Goal: Transaction & Acquisition: Purchase product/service

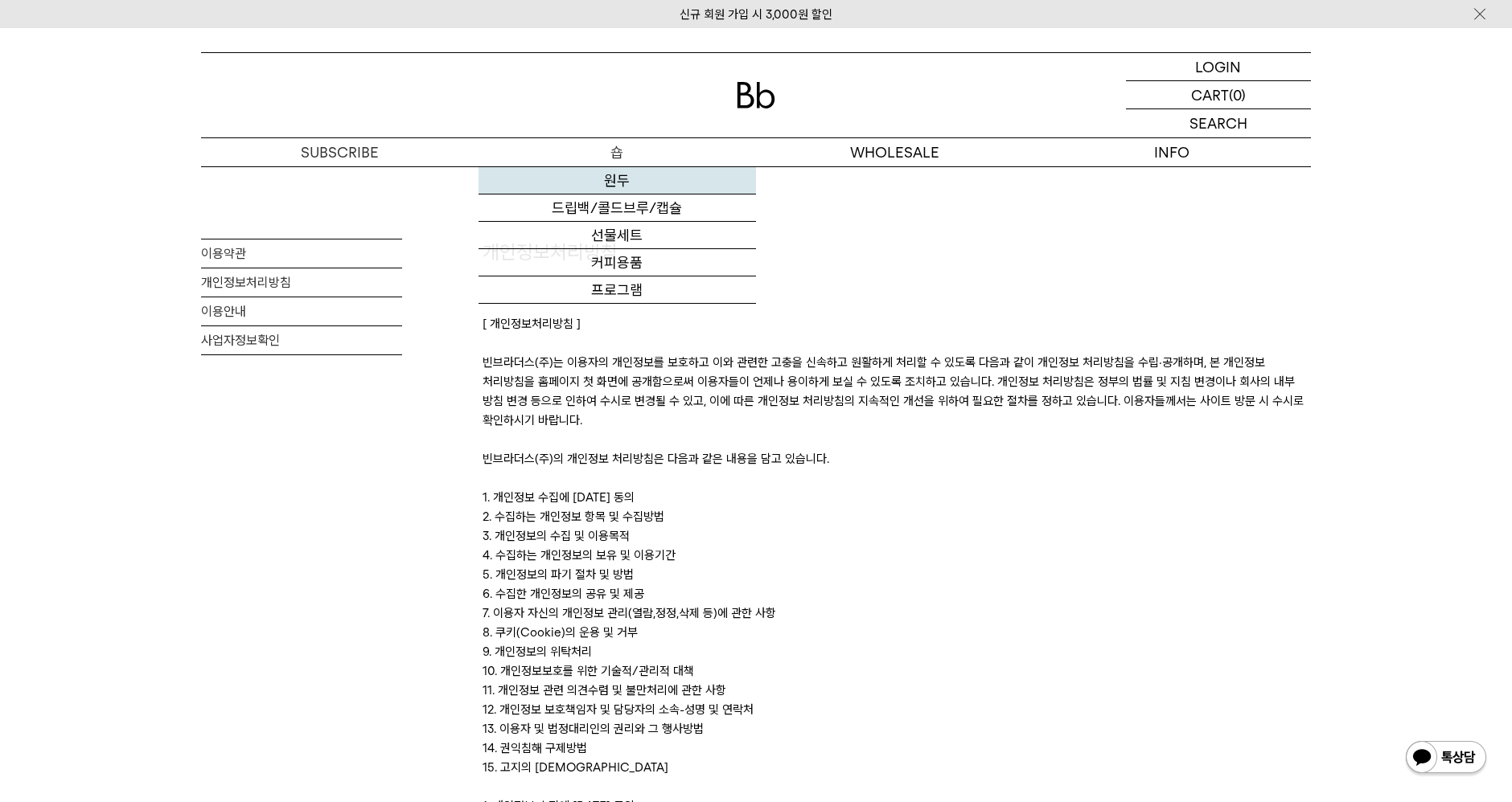
click at [609, 178] on link "원두" at bounding box center [617, 180] width 278 height 28
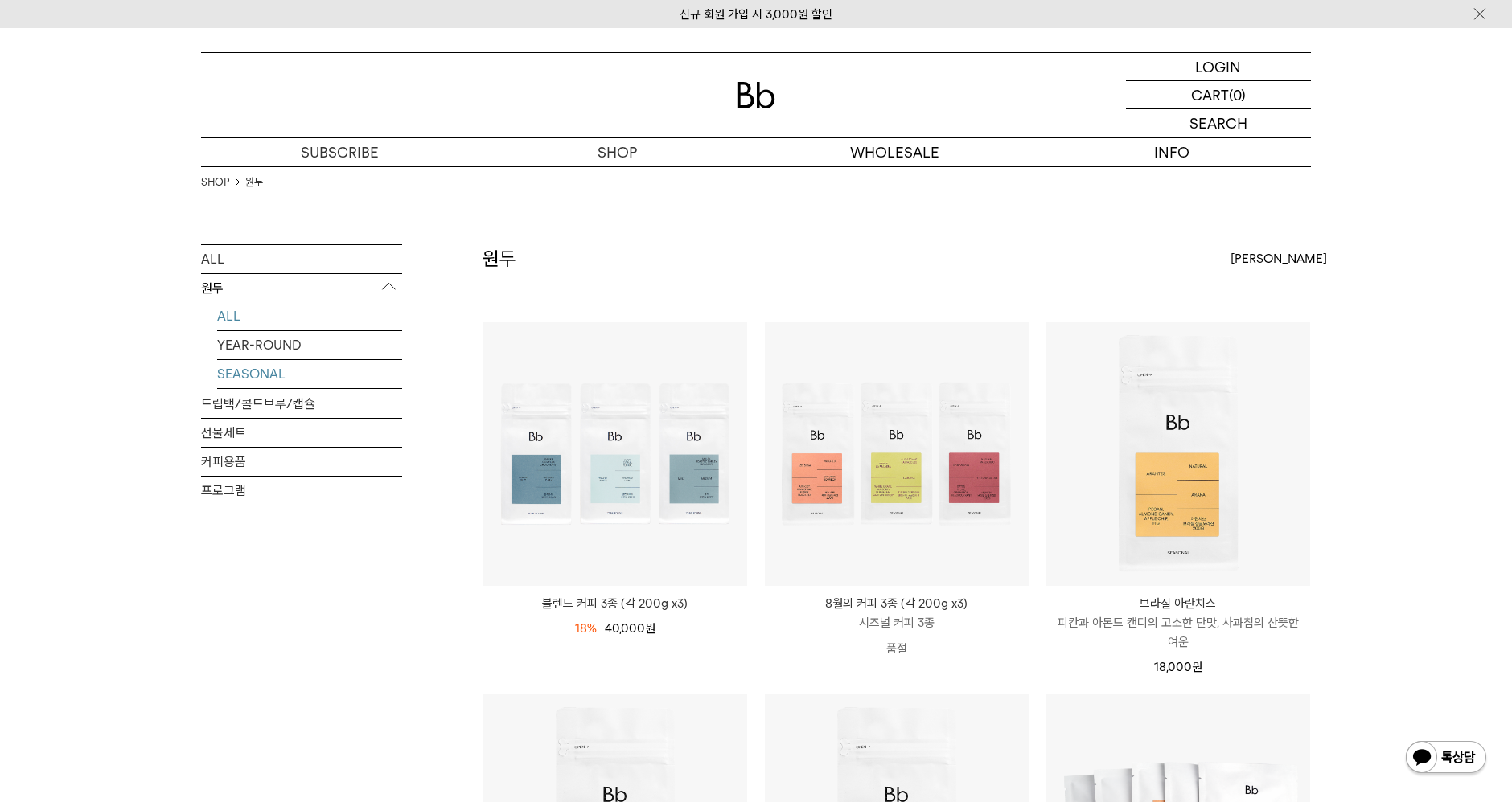
click at [286, 376] on link "SEASONAL" at bounding box center [309, 375] width 185 height 29
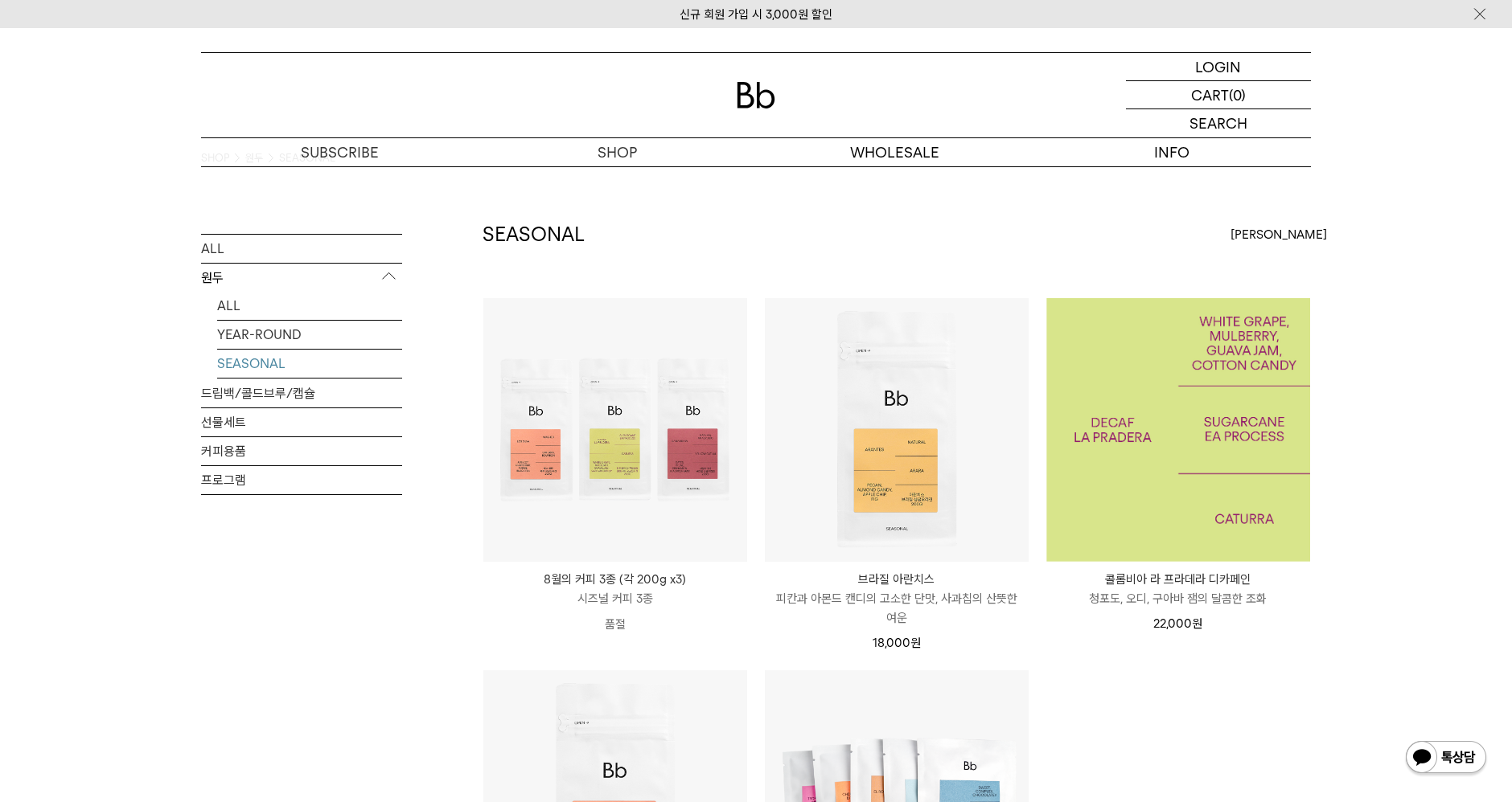
scroll to position [89, 0]
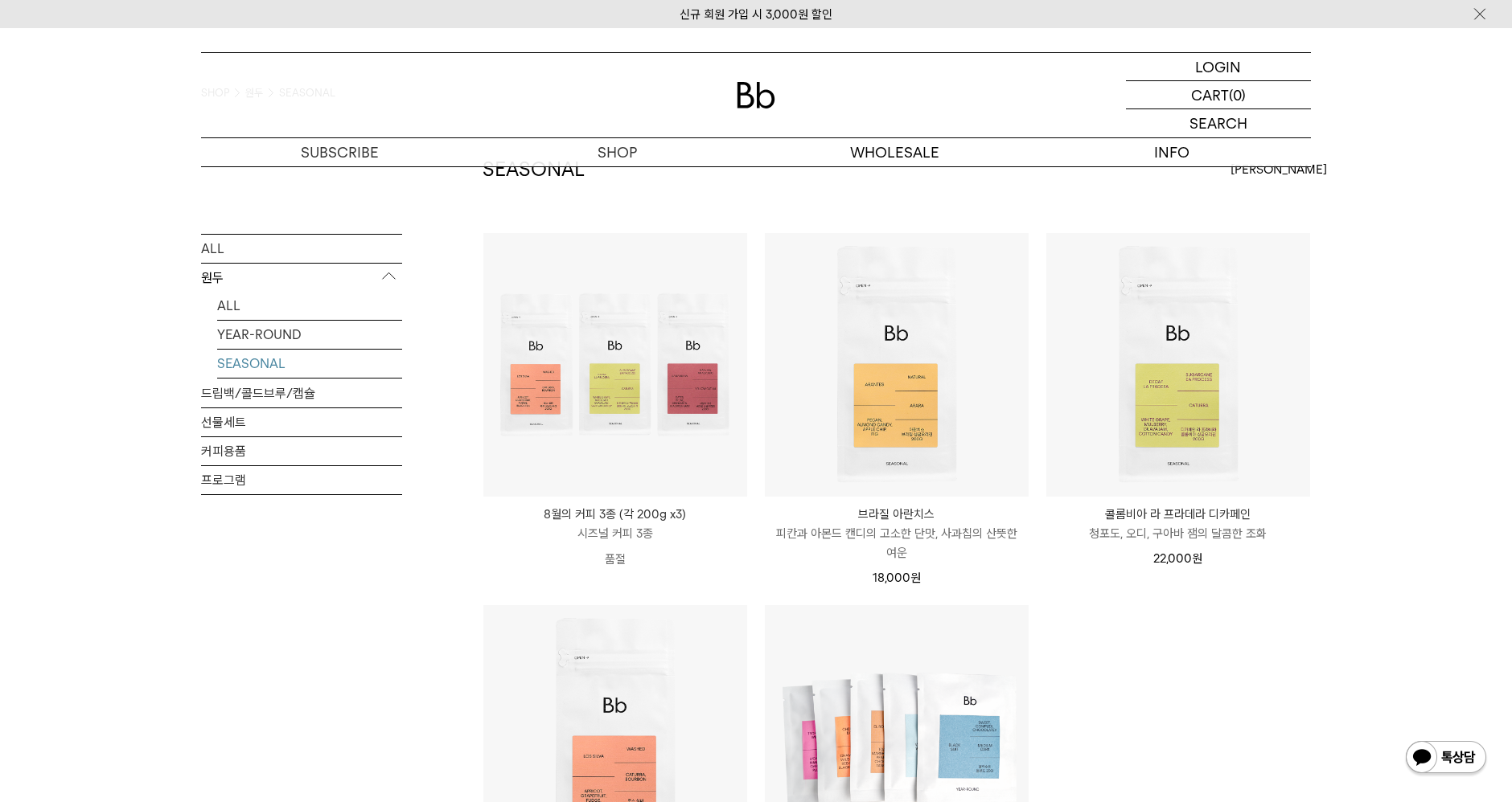
click at [1428, 427] on div "SHOP 원두 SEASONAL ALL 원두 ALL YEAR-ROUND SEASONAL 드립백/콜드브루/캡슐 선물세트 커피용품 프로그램 SEAS…" at bounding box center [756, 597] width 1512 height 1041
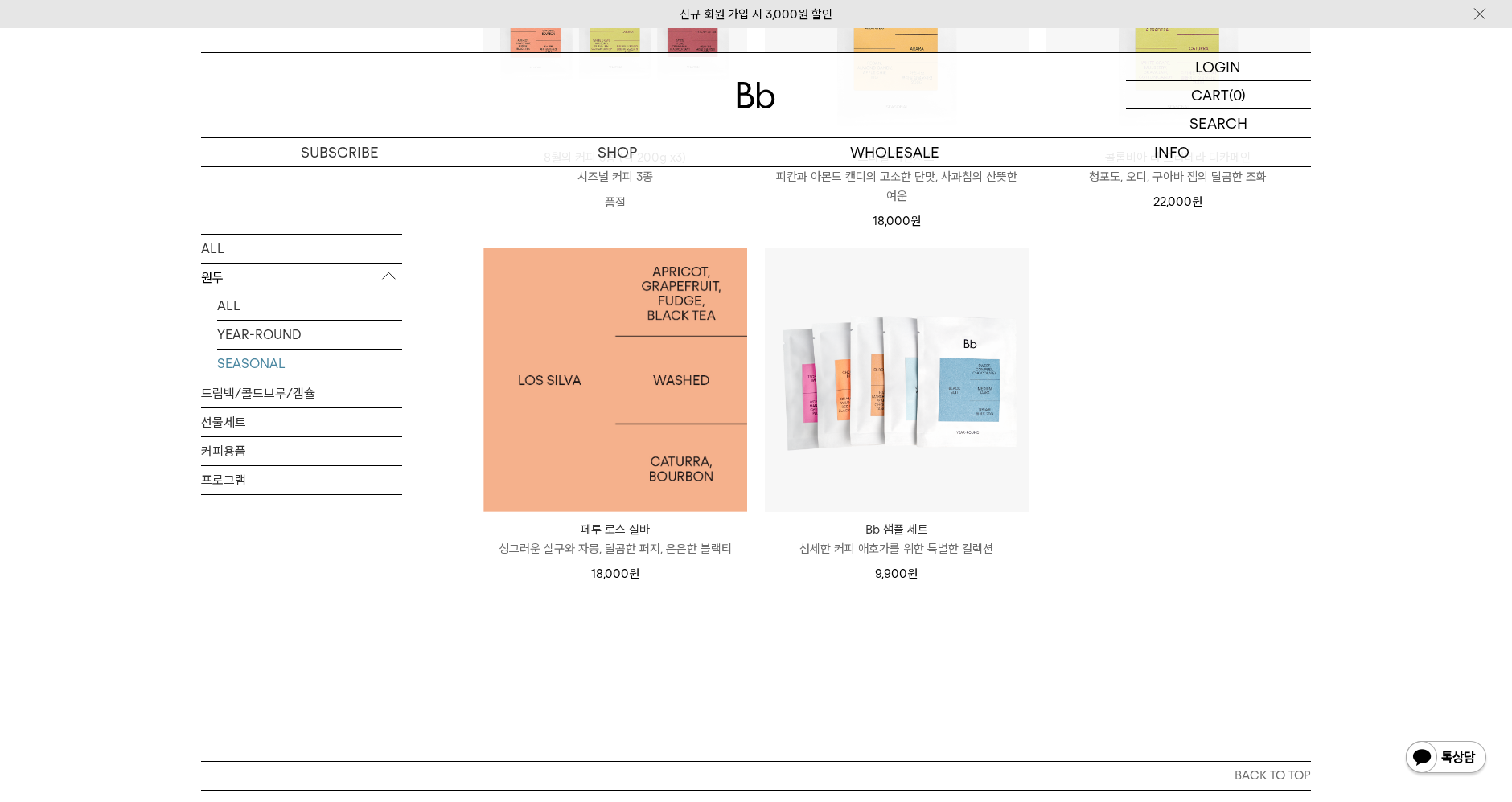
click at [569, 388] on img at bounding box center [616, 380] width 264 height 264
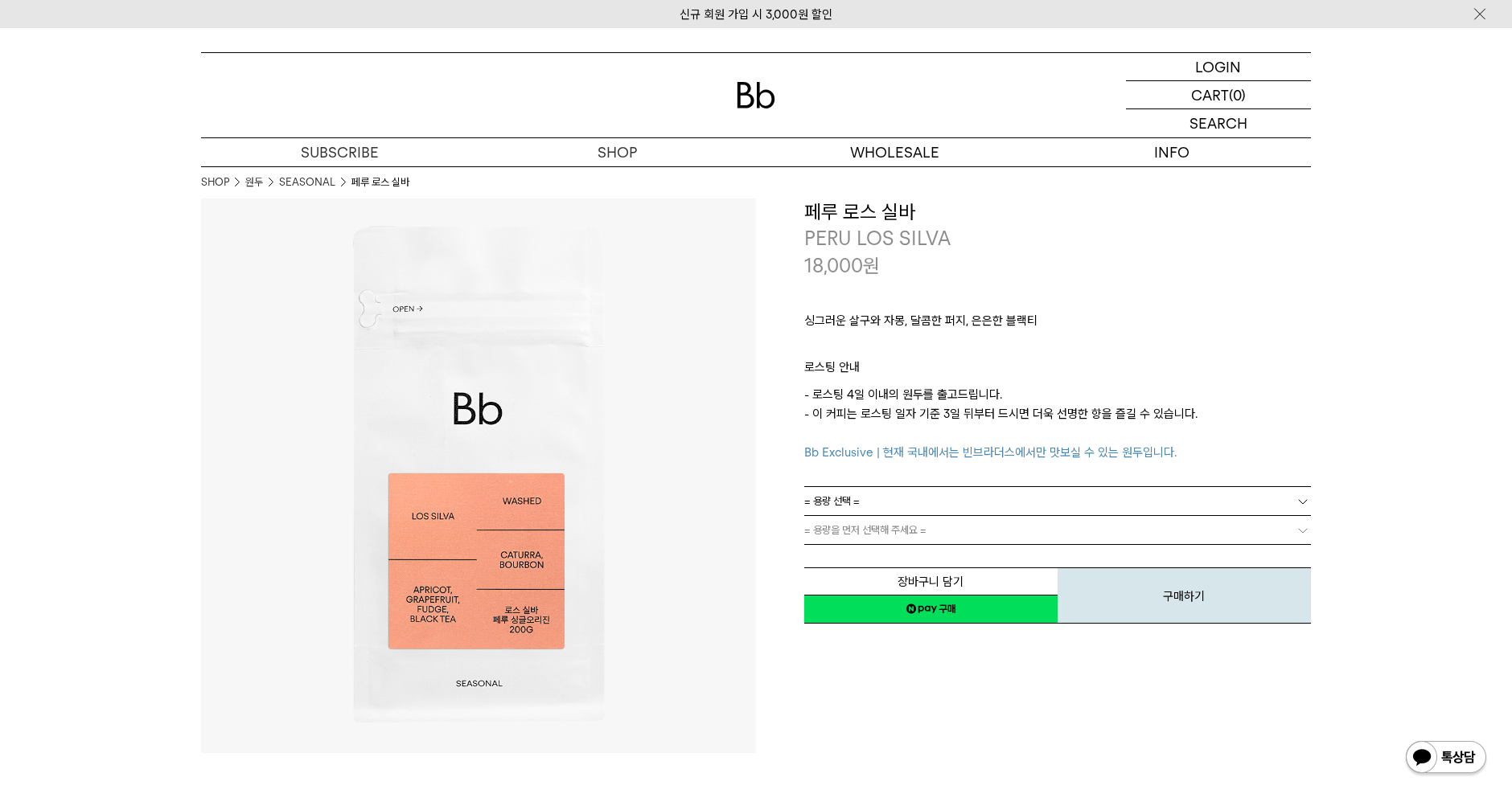
click at [1012, 500] on link "= 용량 선택 =" at bounding box center [1058, 501] width 507 height 29
click at [951, 536] on li "200g" at bounding box center [1066, 530] width 491 height 29
click at [947, 533] on link "= 분쇄도 선택 =" at bounding box center [1058, 530] width 507 height 29
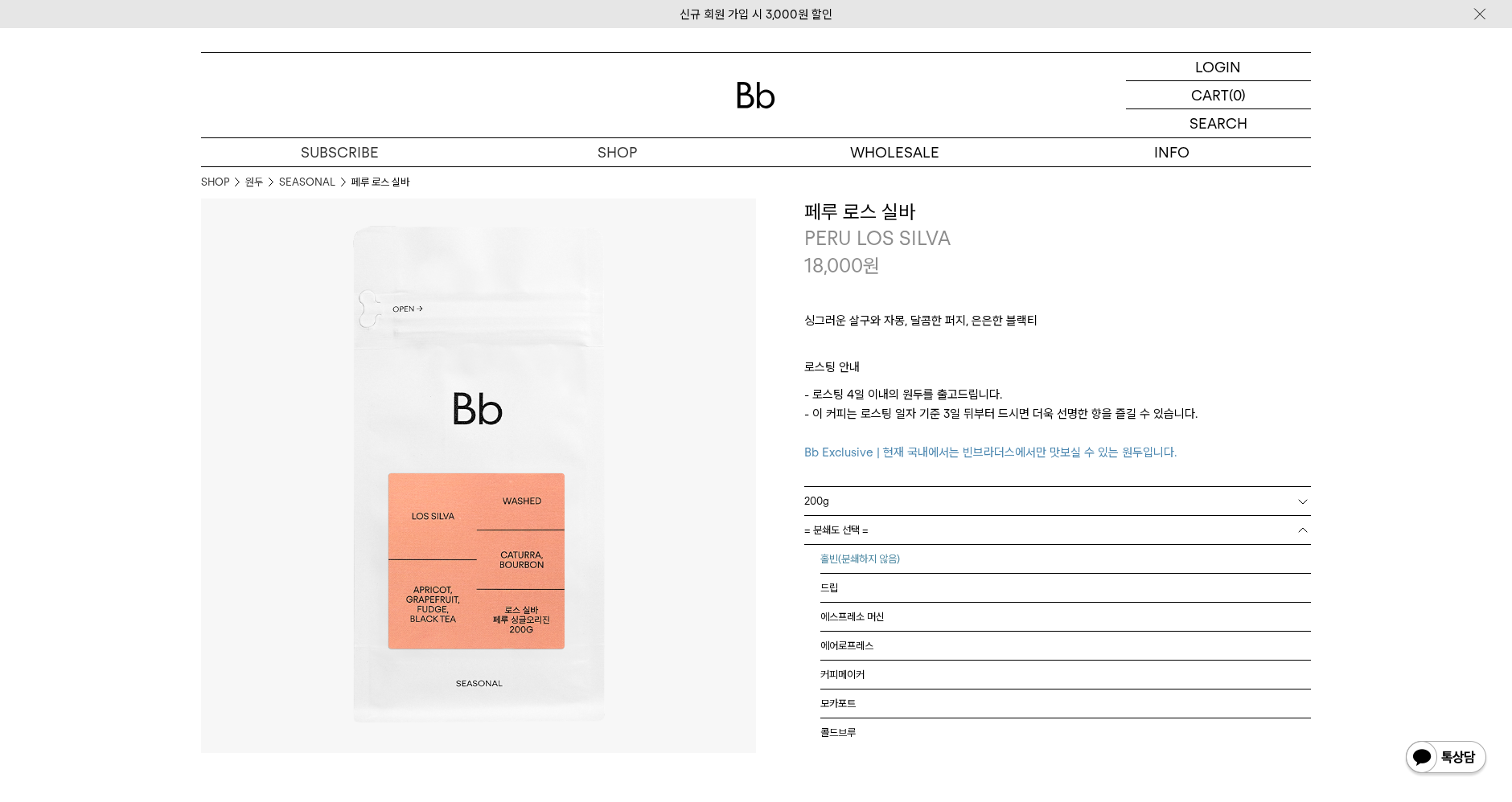
click at [951, 560] on li "홀빈(분쇄하지 않음)" at bounding box center [1066, 559] width 491 height 29
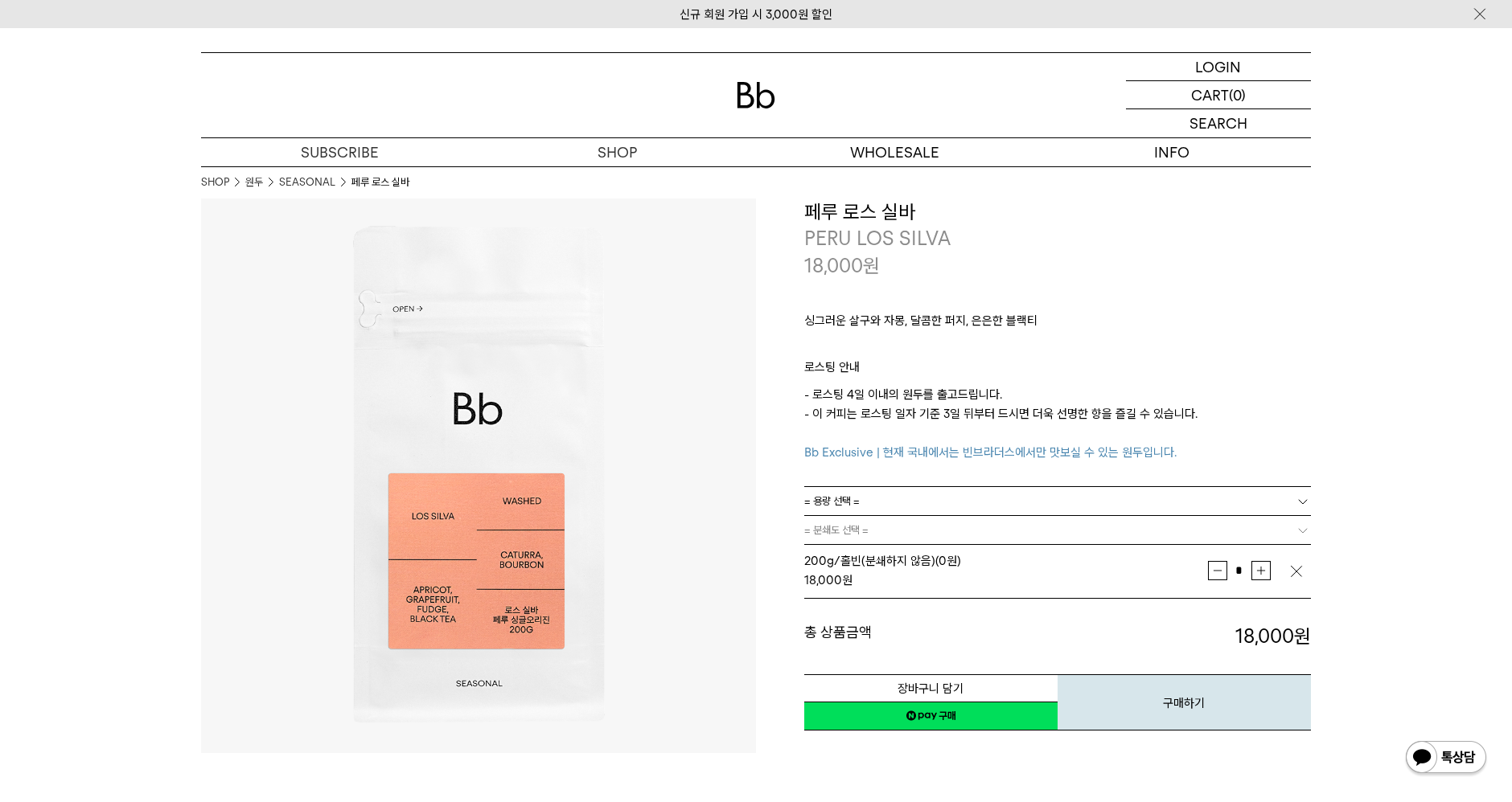
click at [1223, 417] on p "- 로스팅 4일 이내의 원두를 출고드립니다. - 이 커피는 로스팅 일자 기준 3일 뒤부터 드시면 더욱 선명한 향을 즐길 수 있습니다. Bb E…" at bounding box center [1058, 424] width 507 height 77
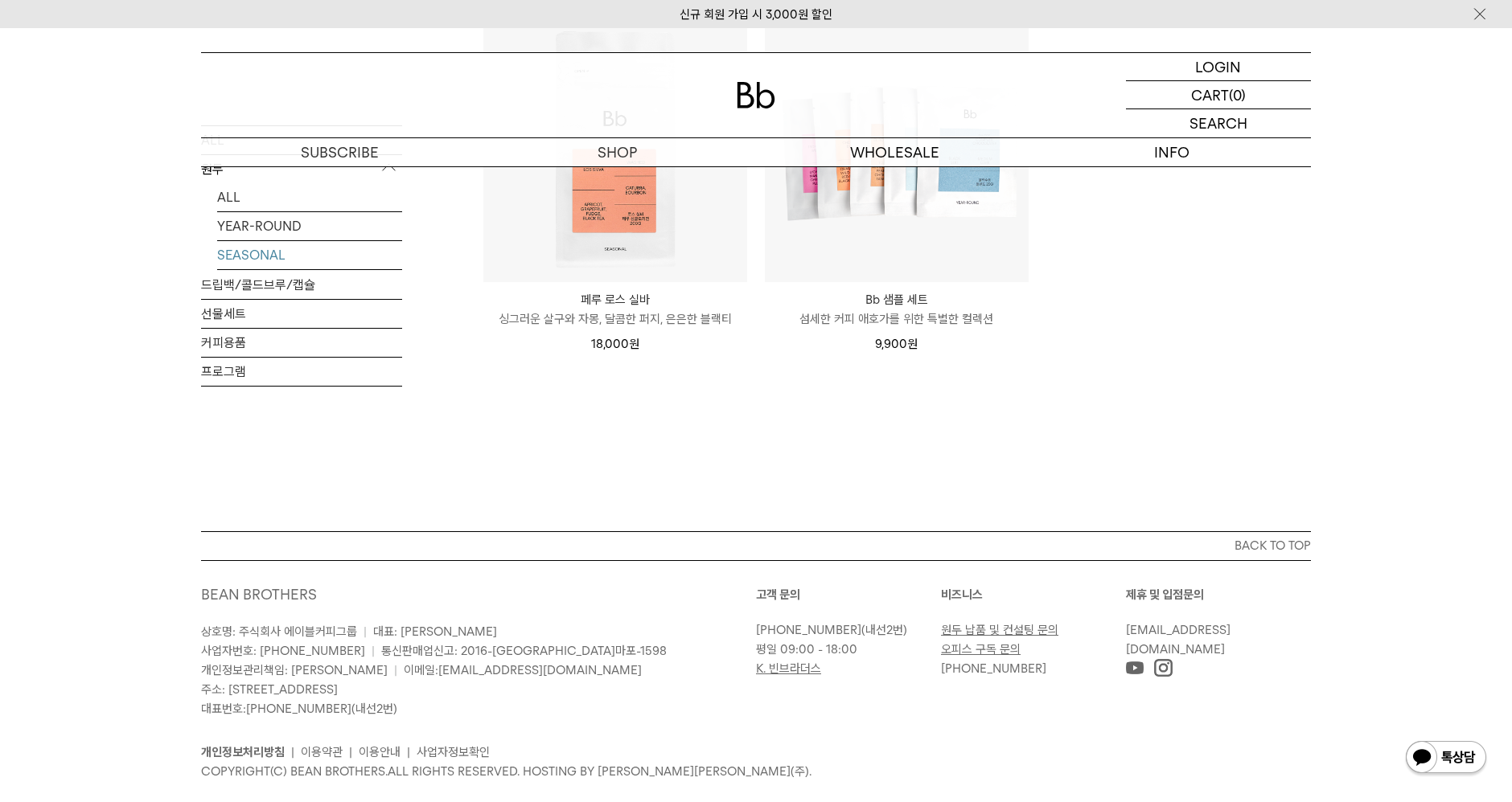
click at [1223, 314] on ul "SOLD OUT 8월의 커피 3종 (각 200g x3) 시즈널 커피 3종 품절" at bounding box center [897, 8] width 844 height 725
